Goal: Find specific page/section

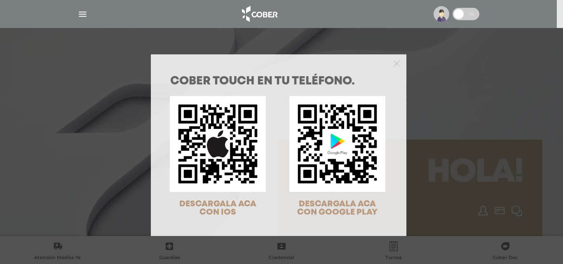
click at [225, 176] on img at bounding box center [218, 144] width 96 height 96
click at [219, 145] on img at bounding box center [218, 144] width 96 height 96
click at [403, 121] on div "COBER TOUCH en tu teléfono. DESCARGALA ACA CON IOS DESCARGALA ACA CON GOOGLE PL…" at bounding box center [281, 132] width 563 height 264
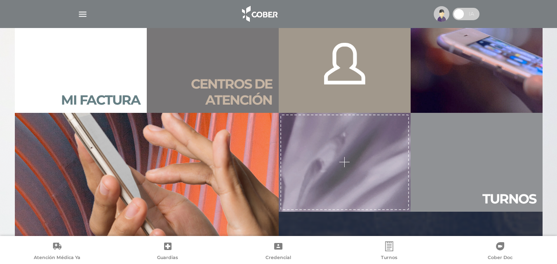
scroll to position [618, 0]
click at [75, 101] on h2 "Mi factura" at bounding box center [100, 100] width 79 height 16
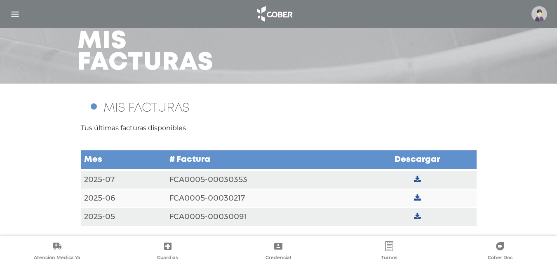
scroll to position [44, 0]
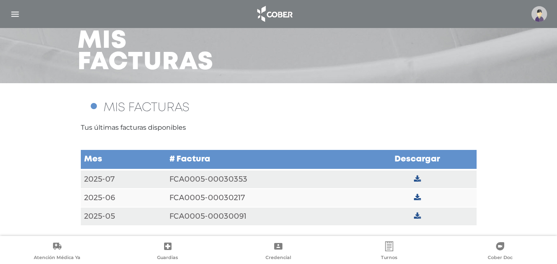
click at [540, 19] on img at bounding box center [539, 14] width 16 height 16
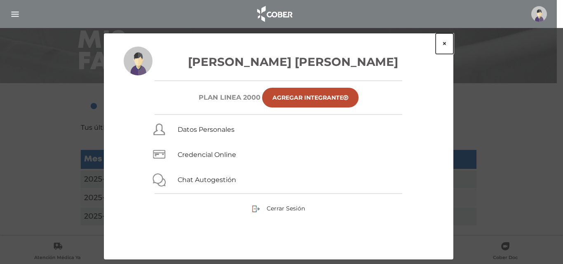
click at [444, 42] on button "×" at bounding box center [445, 43] width 18 height 21
